Goal: Find specific page/section: Find specific page/section

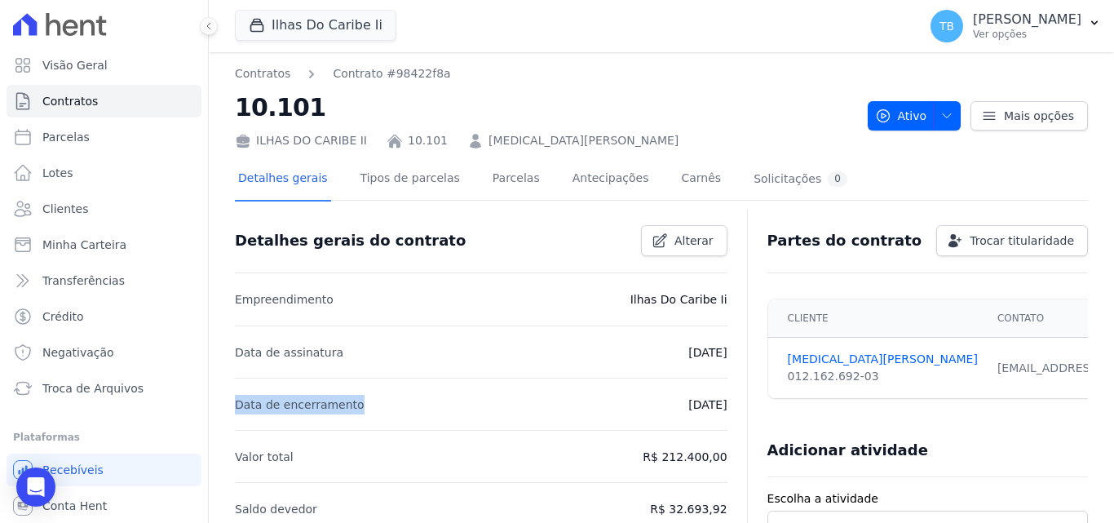
drag, startPoint x: 236, startPoint y: 404, endPoint x: 350, endPoint y: 405, distance: 114.2
click at [352, 409] on li "Data de encerramento [DATE]" at bounding box center [481, 404] width 493 height 52
click at [325, 362] on li "Data de assinatura [DATE]" at bounding box center [481, 351] width 493 height 52
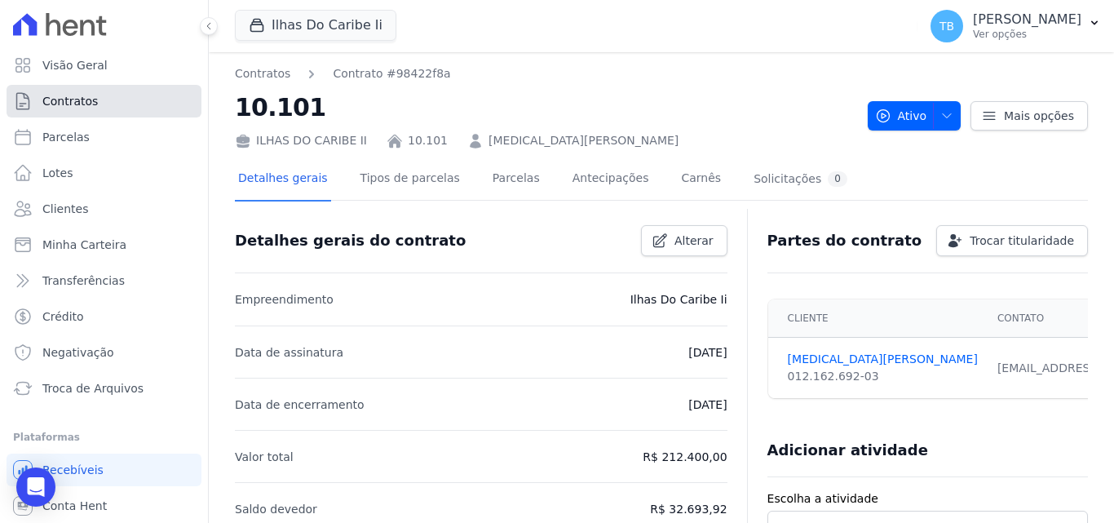
click at [70, 99] on span "Contratos" at bounding box center [69, 101] width 55 height 16
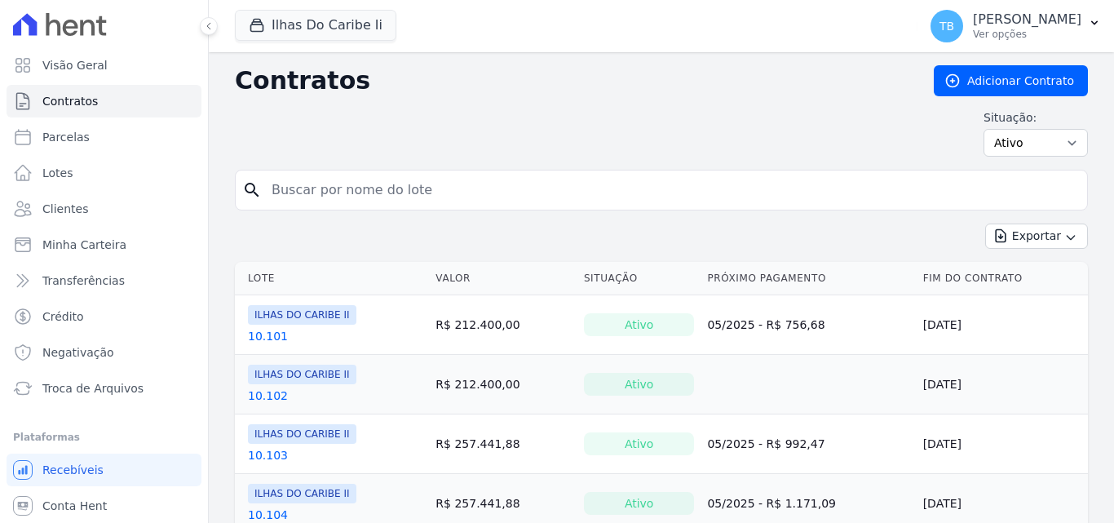
click at [235, 185] on div "search" at bounding box center [661, 190] width 853 height 41
click at [390, 118] on div "Situação: Ativo Todos Pausado Distratado Rascunho Expirado Encerrado" at bounding box center [661, 132] width 853 height 47
click at [334, 186] on input "search" at bounding box center [671, 190] width 819 height 33
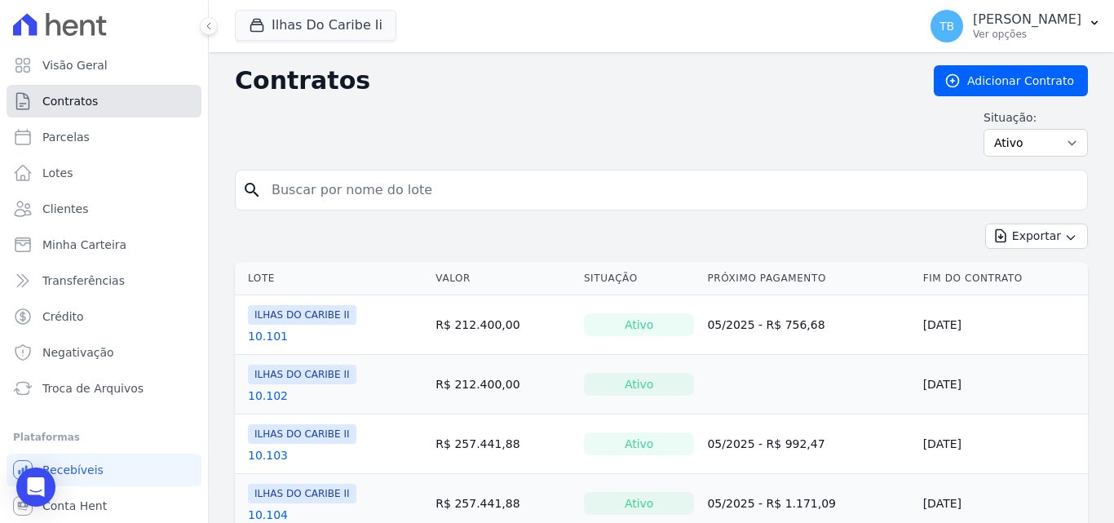
click at [119, 97] on link "Contratos" at bounding box center [104, 101] width 195 height 33
click at [294, 190] on input "search" at bounding box center [671, 190] width 819 height 33
click at [392, 192] on input "search" at bounding box center [671, 190] width 819 height 33
click at [372, 135] on div "Situação: Ativo Todos Pausado Distratado Rascunho Expirado Encerrado" at bounding box center [661, 132] width 853 height 47
click at [327, 117] on div "Situação: Ativo Todos Pausado Distratado Rascunho Expirado Encerrado" at bounding box center [661, 132] width 853 height 47
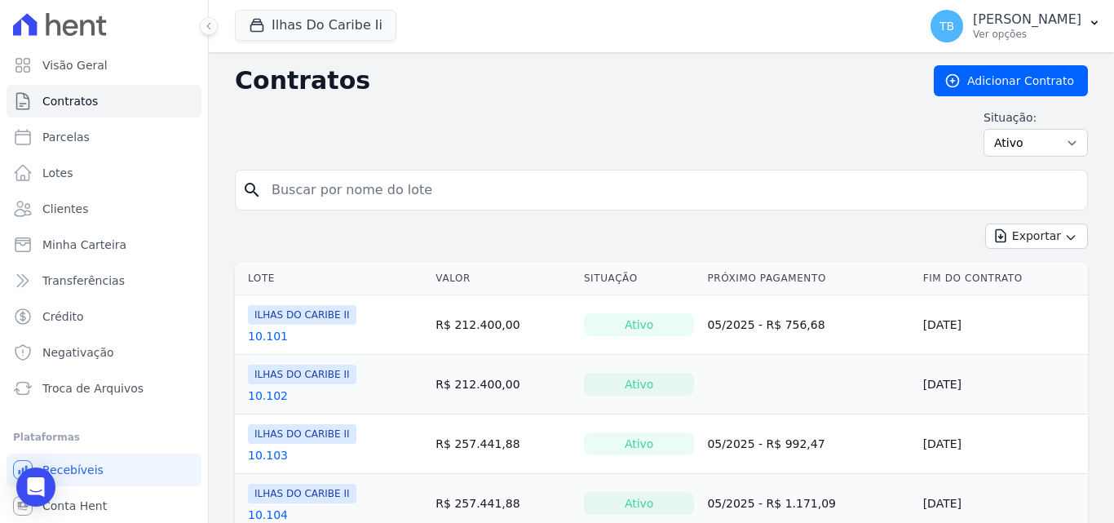
click at [378, 194] on input "search" at bounding box center [671, 190] width 819 height 33
click at [617, 148] on div "Situação: Ativo Todos Pausado Distratado Rascunho Expirado Encerrado" at bounding box center [661, 132] width 853 height 47
click at [348, 174] on input "search" at bounding box center [671, 190] width 819 height 33
click at [448, 127] on div "Situação: Ativo Todos Pausado Distratado Rascunho Expirado Encerrado" at bounding box center [661, 132] width 853 height 47
click at [455, 135] on div "Situação: Ativo Todos Pausado Distratado Rascunho Expirado Encerrado" at bounding box center [661, 132] width 853 height 47
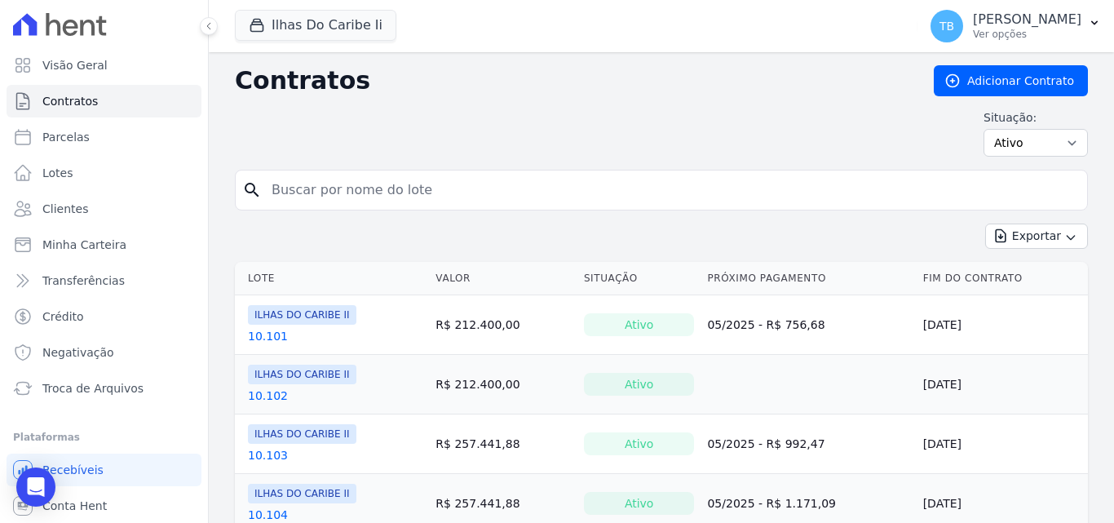
click at [267, 179] on input "search" at bounding box center [671, 190] width 819 height 33
type input "1904"
click at [328, 222] on form "search 1904" at bounding box center [661, 197] width 853 height 54
